Goal: Unclear

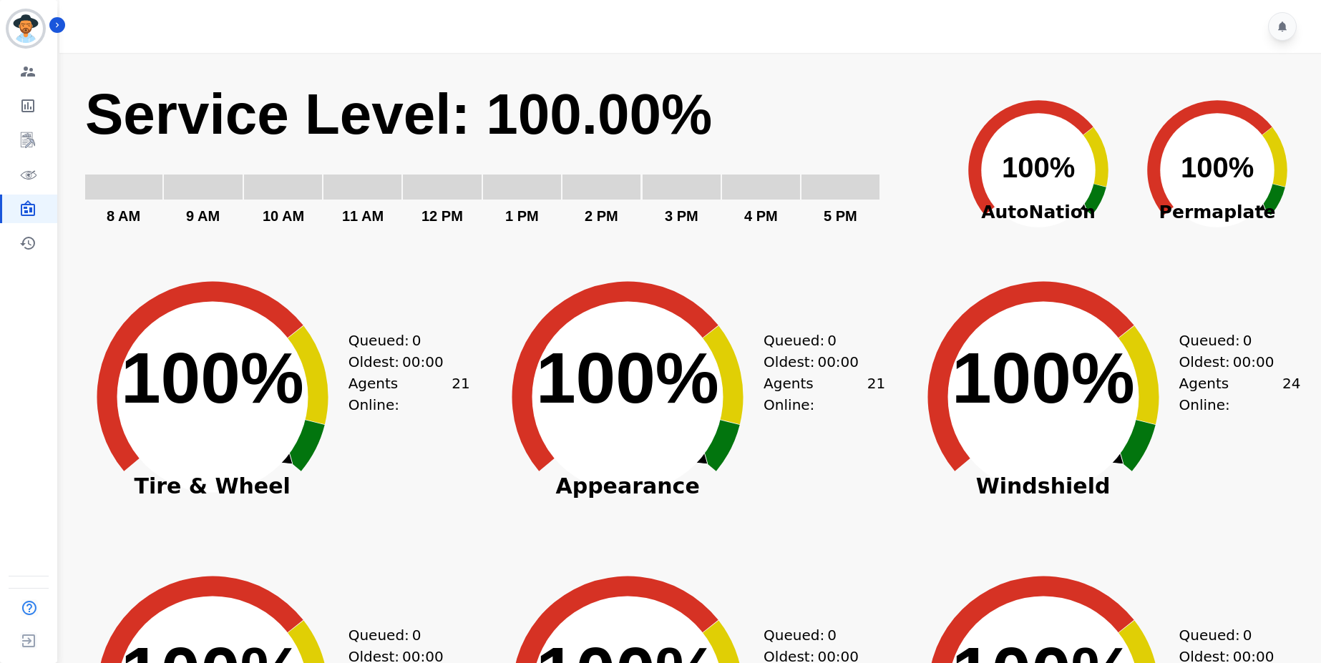
click at [293, 24] on div at bounding box center [692, 26] width 1266 height 53
